Goal: Information Seeking & Learning: Learn about a topic

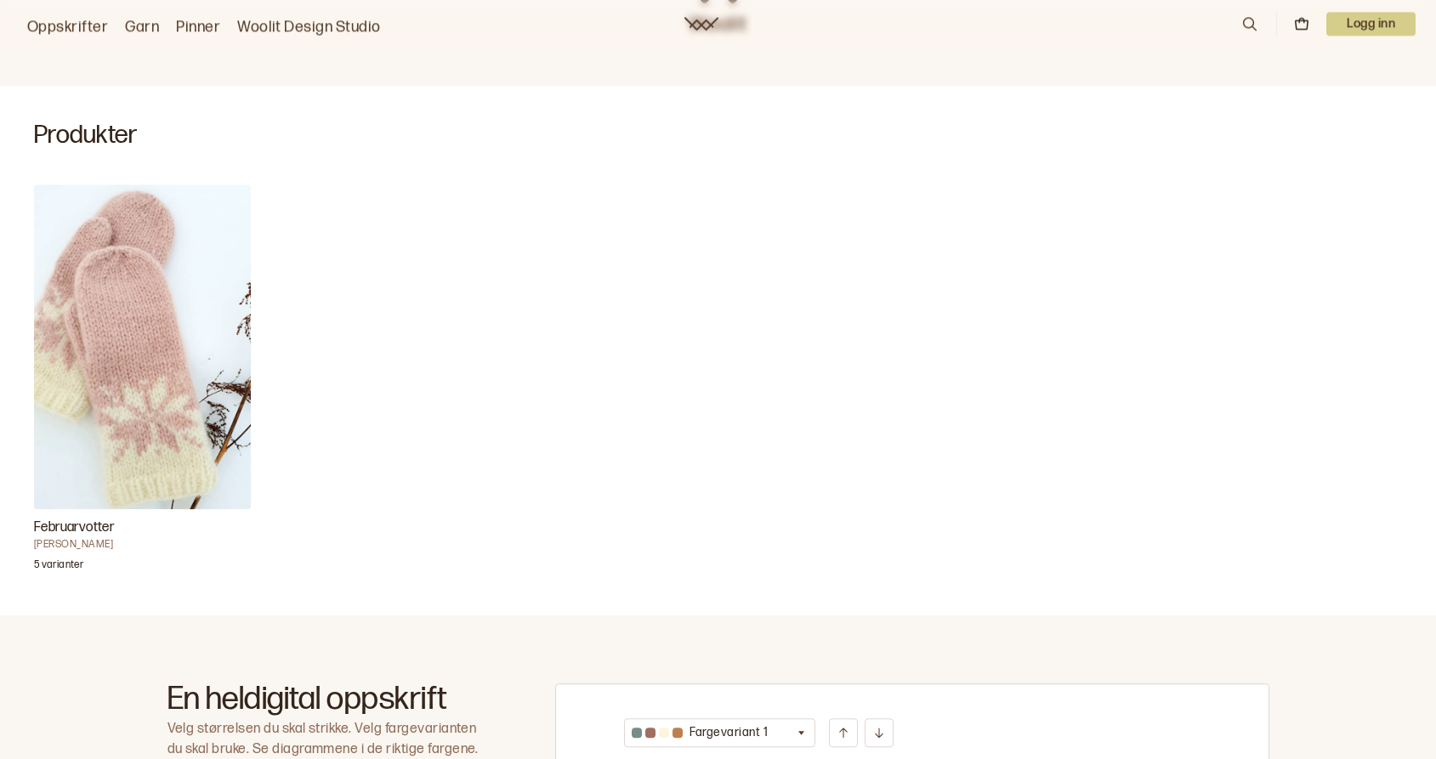
scroll to position [347, 0]
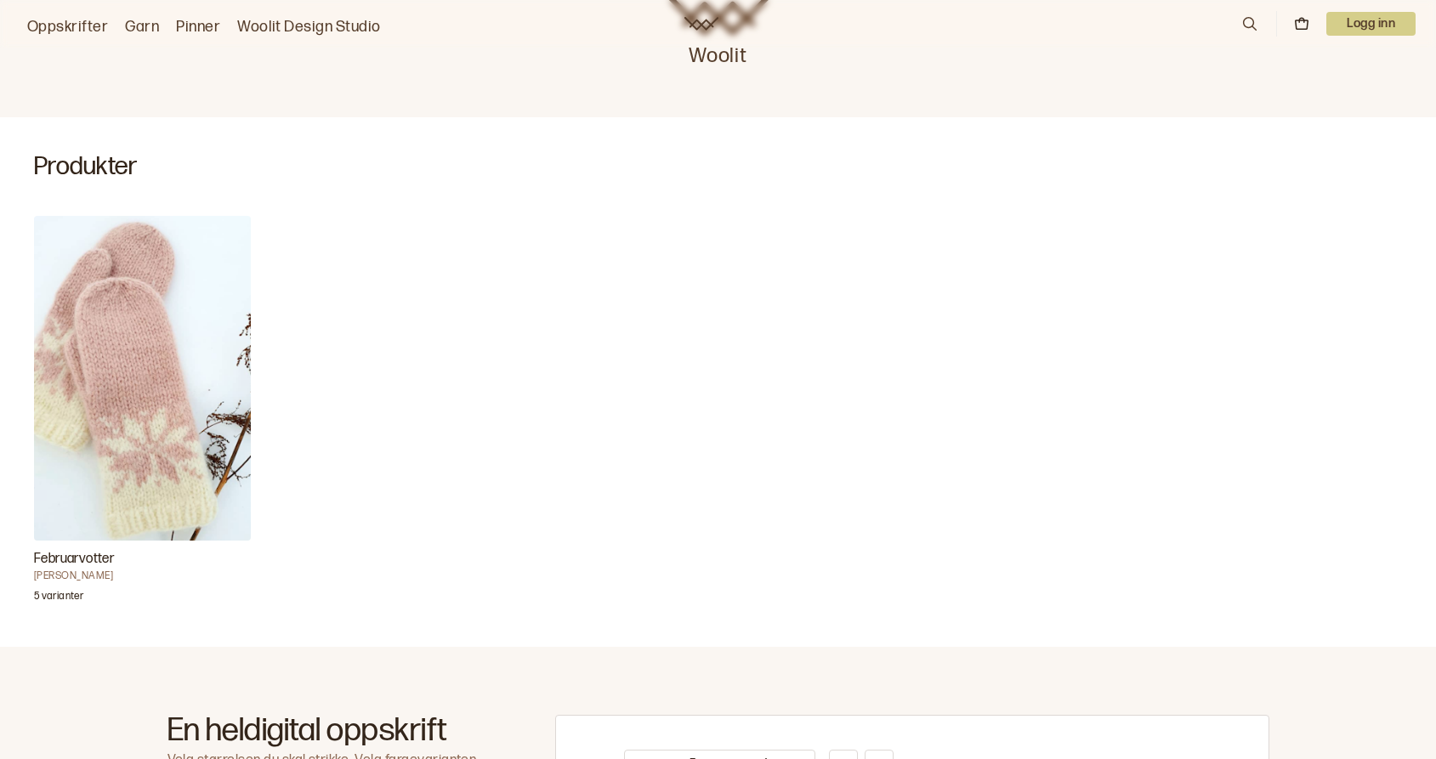
click at [65, 575] on h4 "[PERSON_NAME]" at bounding box center [142, 577] width 217 height 14
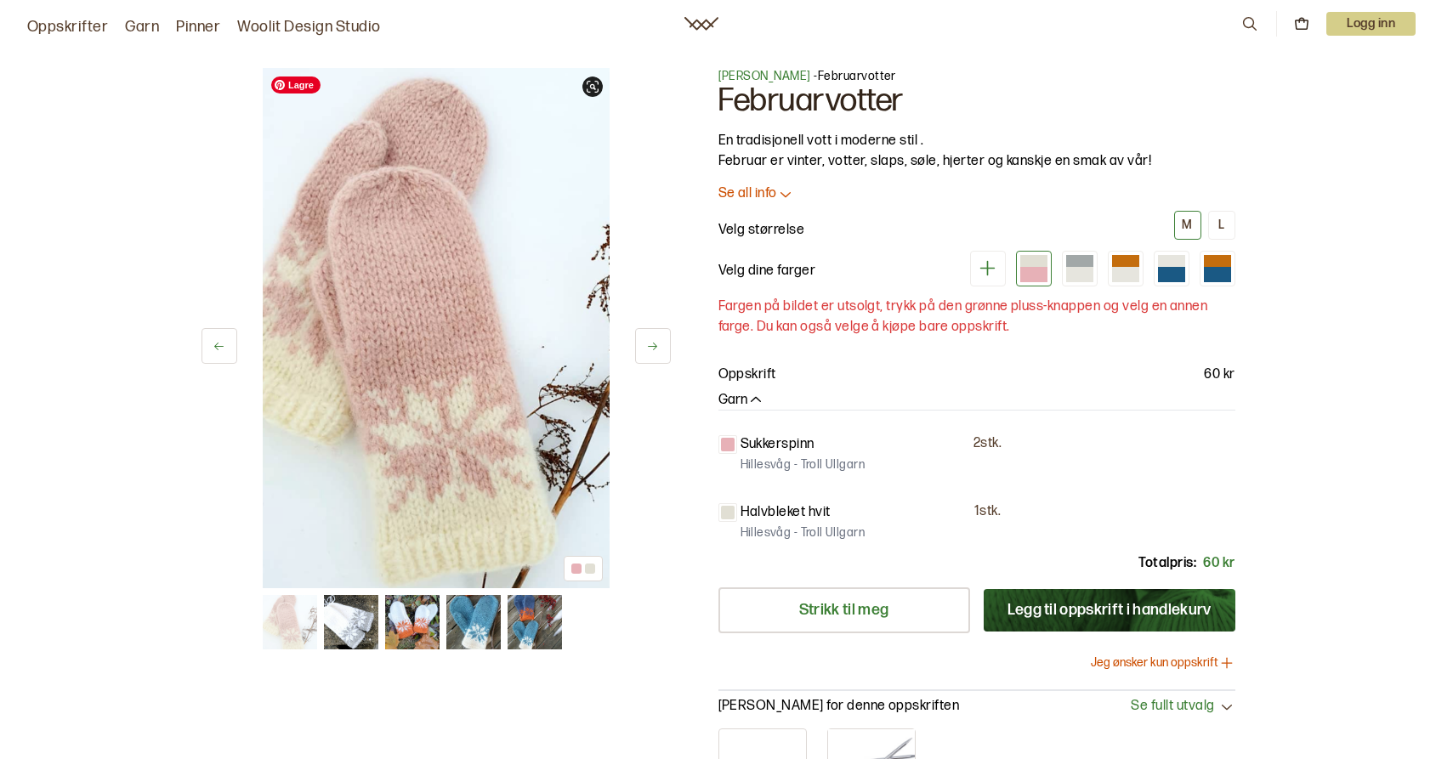
click at [423, 633] on img at bounding box center [412, 622] width 54 height 54
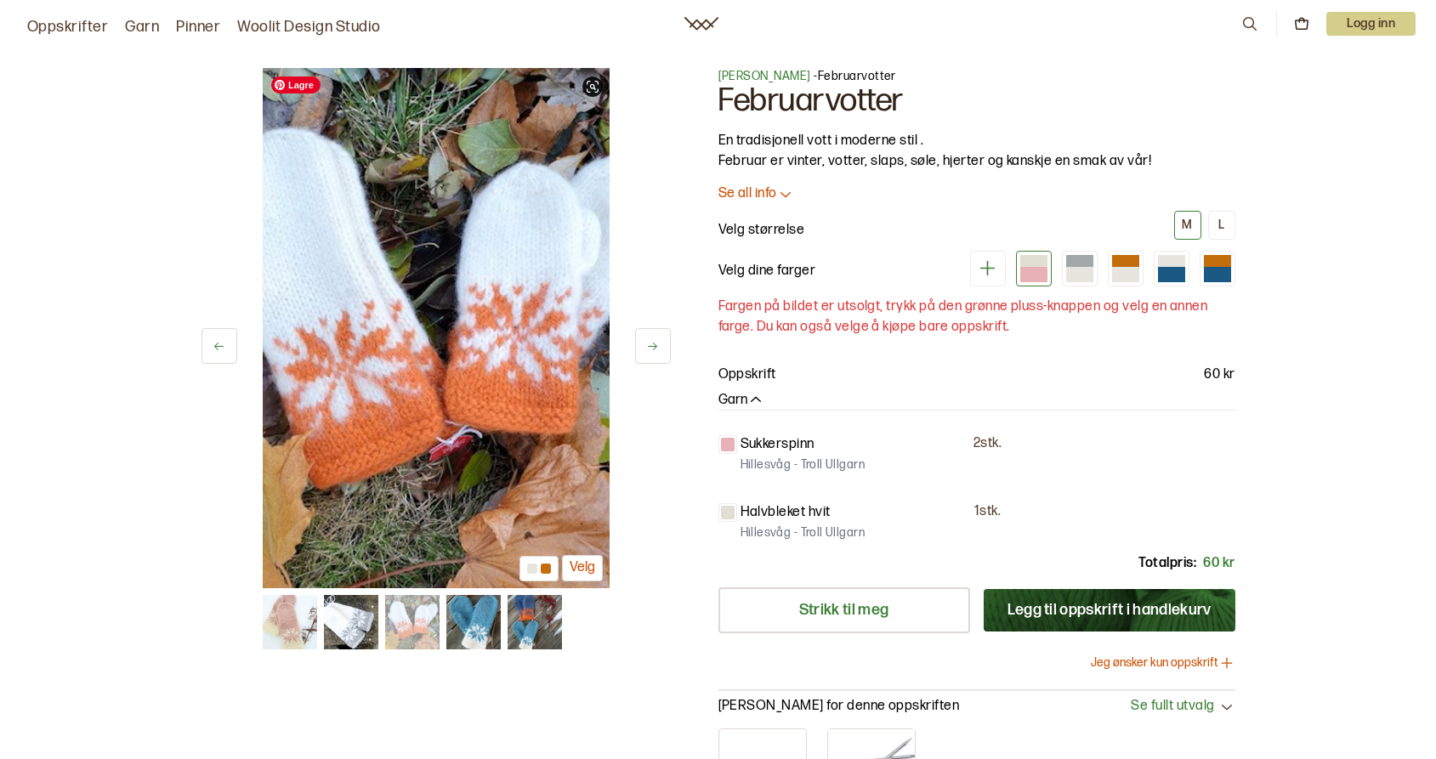
click at [475, 631] on img at bounding box center [473, 622] width 54 height 54
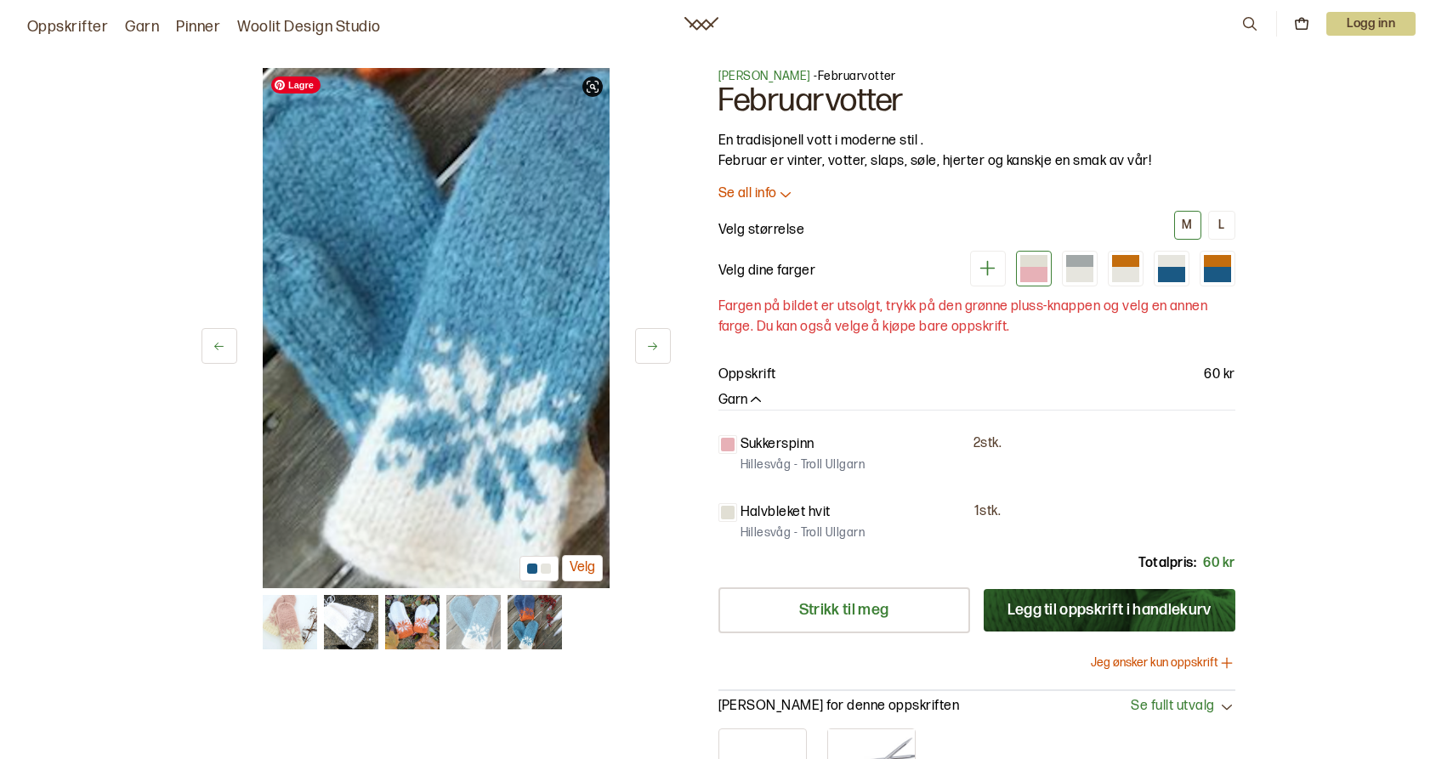
click at [531, 628] on img at bounding box center [535, 622] width 54 height 54
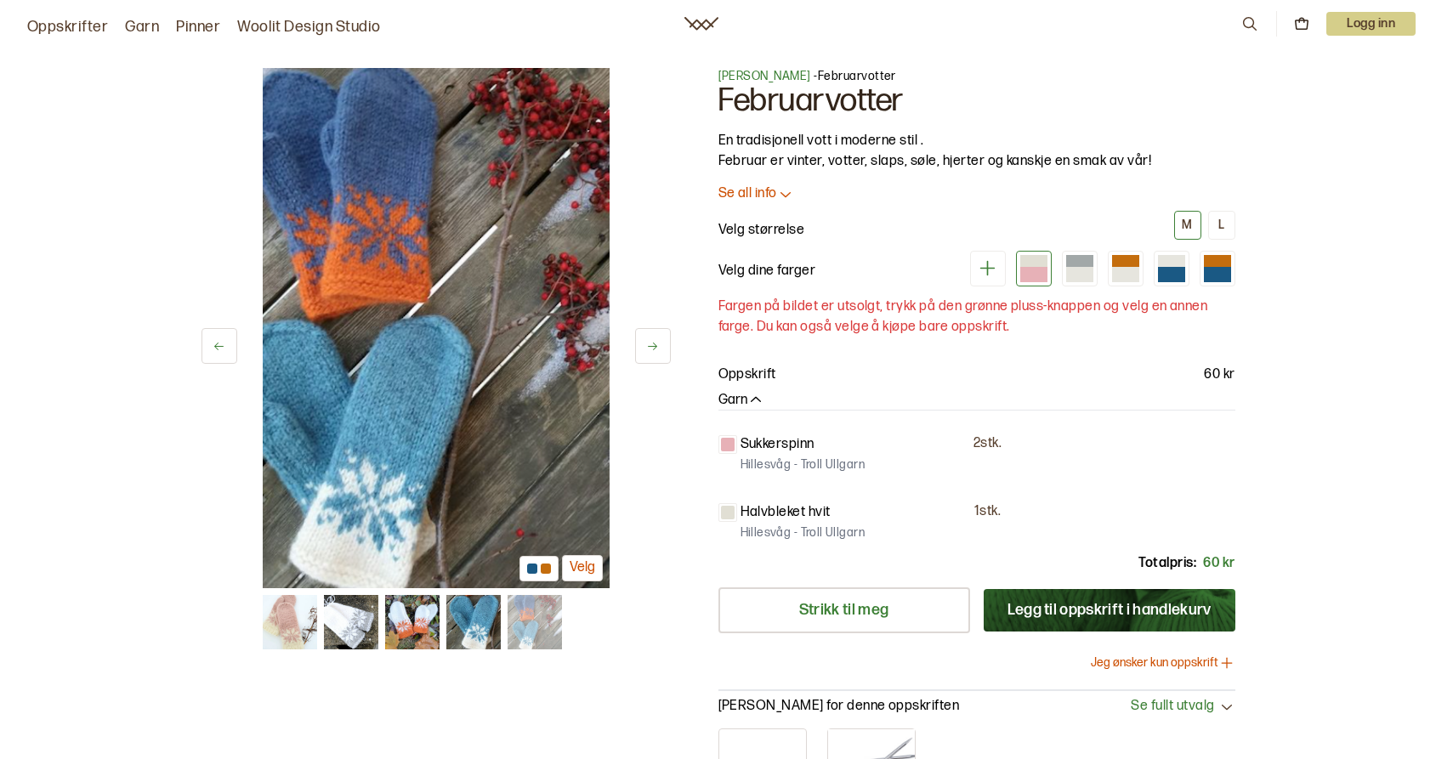
click at [758, 75] on span "[PERSON_NAME]" at bounding box center [764, 76] width 93 height 14
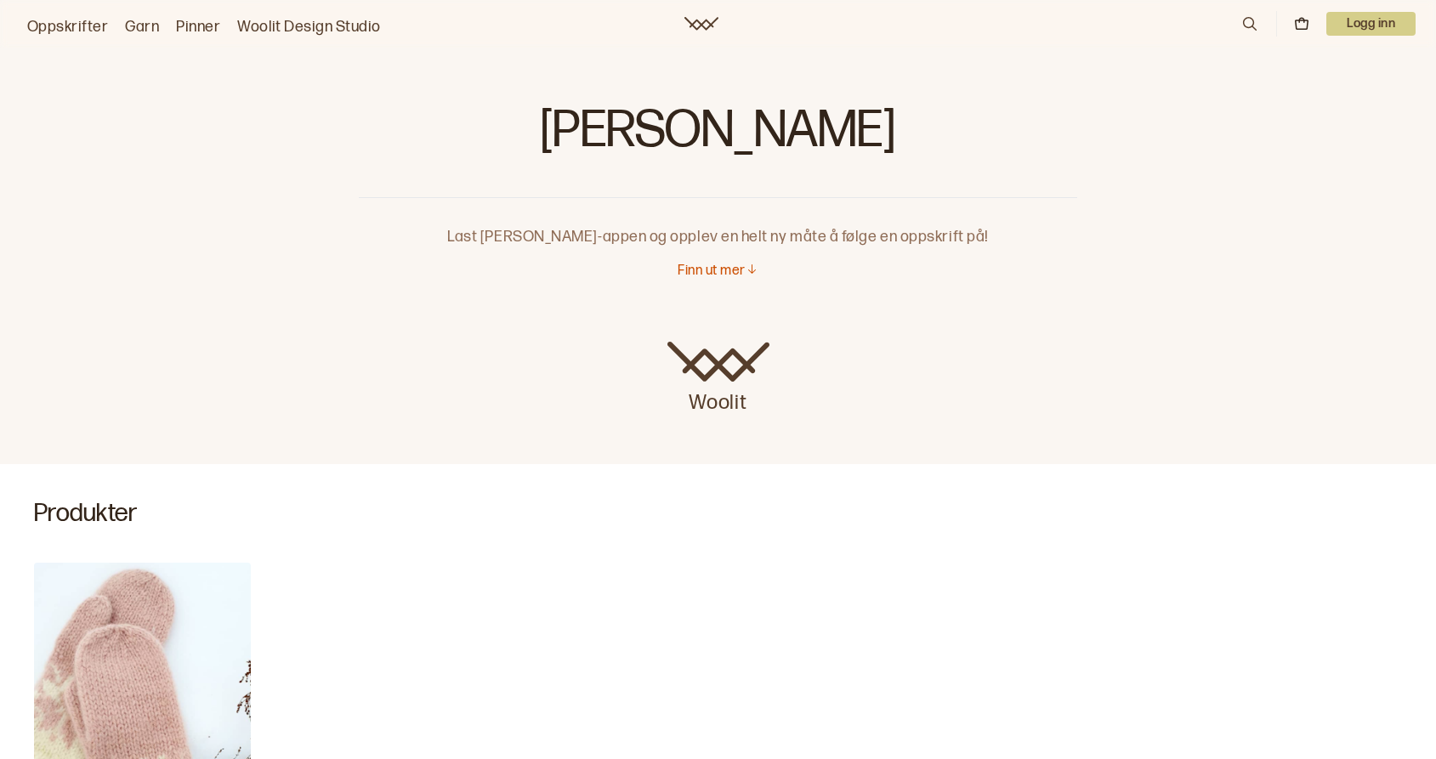
click at [747, 270] on icon at bounding box center [752, 269] width 13 height 13
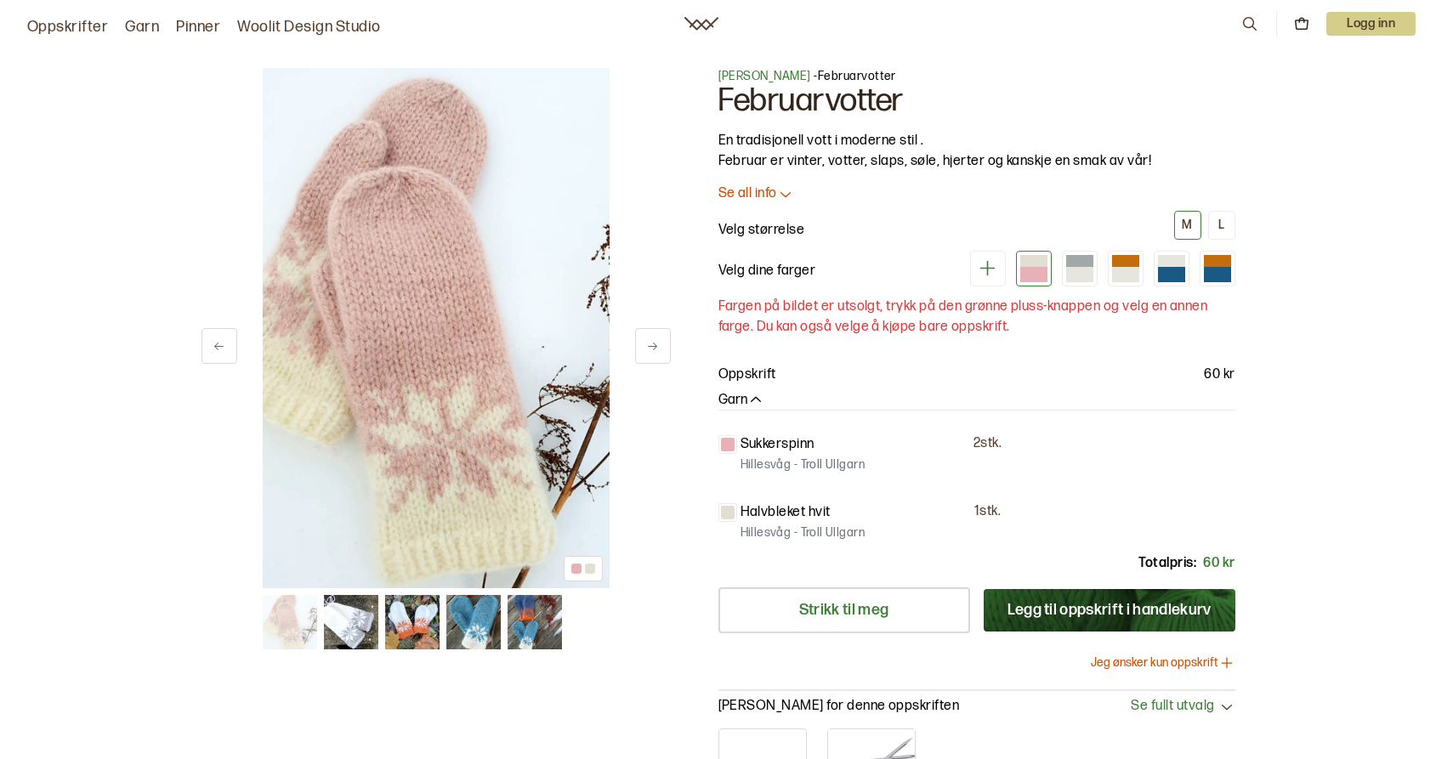
click at [86, 27] on link "Oppskrifter" at bounding box center [67, 27] width 81 height 24
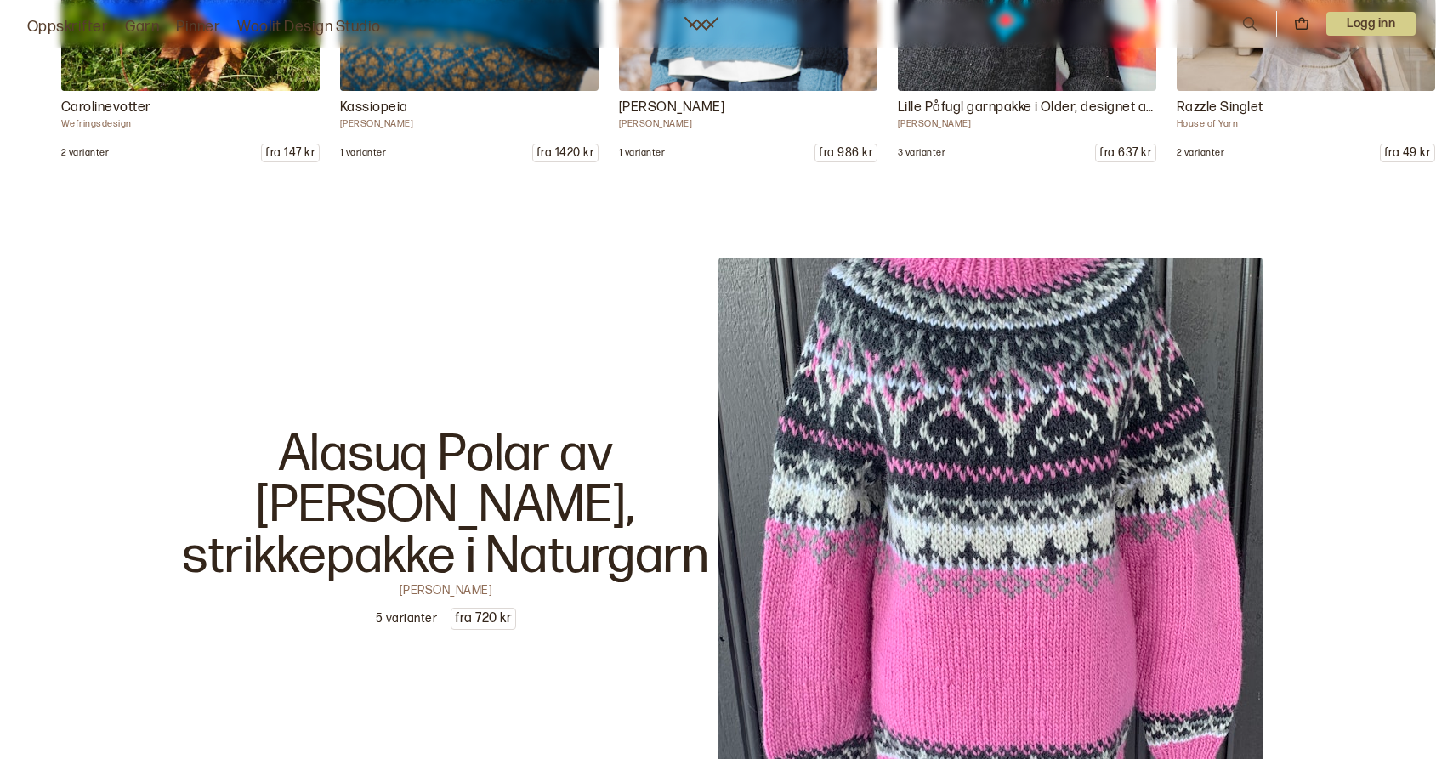
scroll to position [28643, 0]
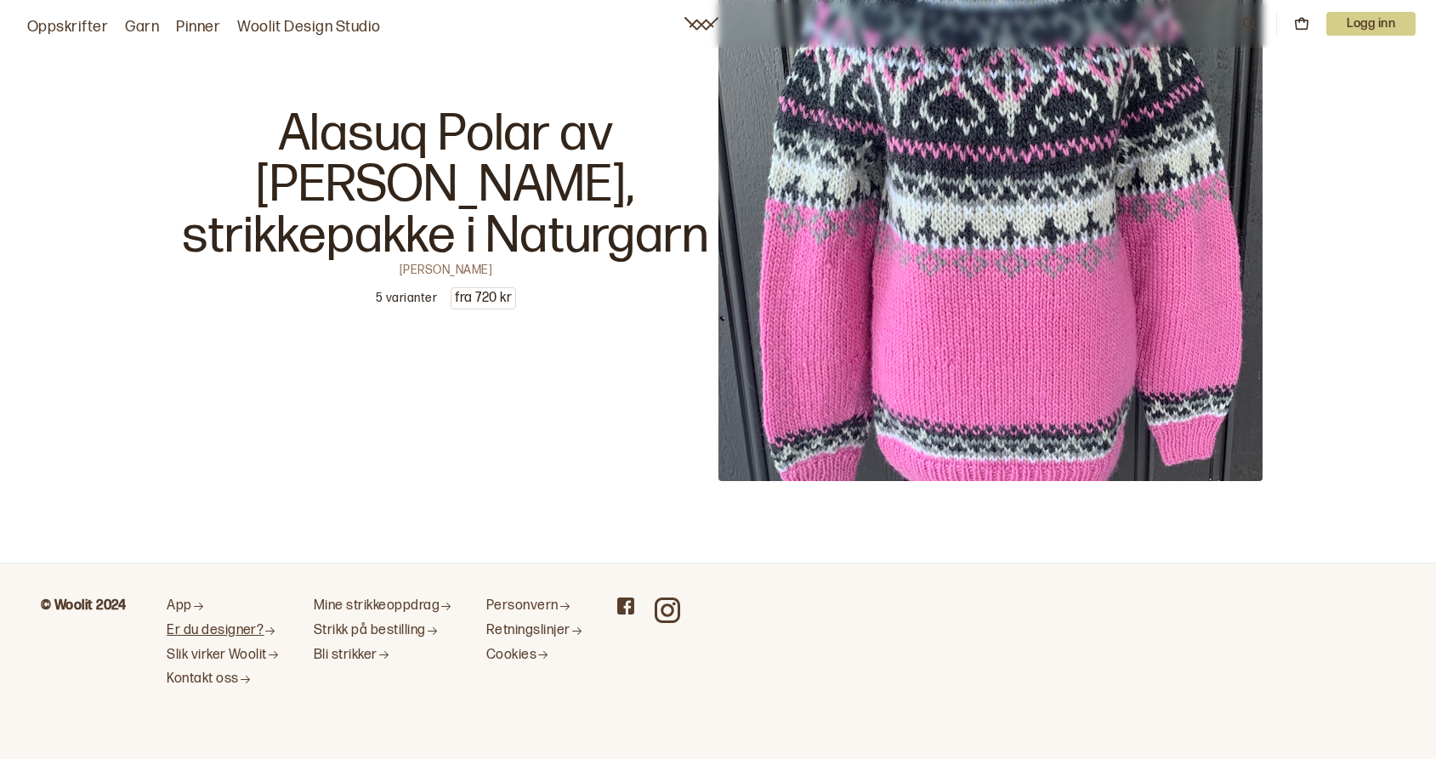
click at [263, 622] on link "Er du designer?" at bounding box center [223, 631] width 113 height 18
